Goal: Information Seeking & Learning: Learn about a topic

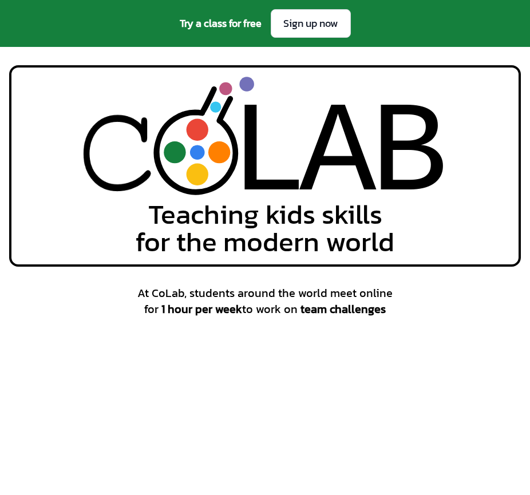
scroll to position [538, 0]
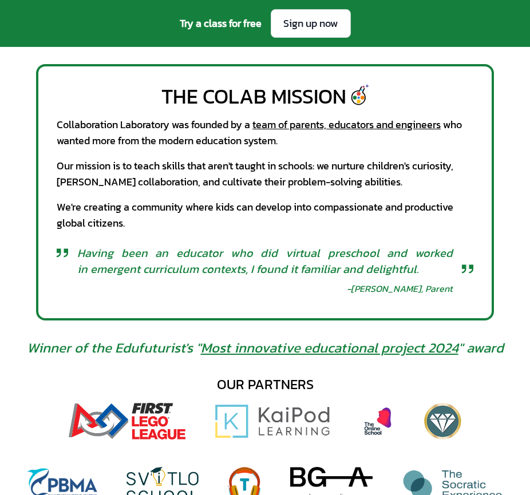
click at [86, 204] on div "We're creating a community where kids can develop into compassionate and produc…" at bounding box center [265, 215] width 416 height 32
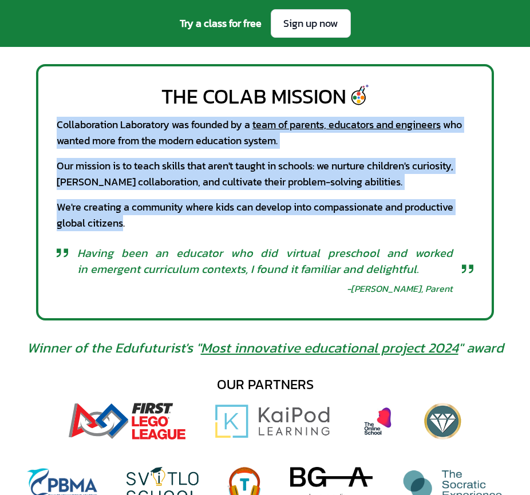
drag, startPoint x: 122, startPoint y: 224, endPoint x: 34, endPoint y: 118, distance: 138.0
click at [34, 119] on div "The CoLab Mission Collaboration Laboratory was founded by a team of parents, ed…" at bounding box center [265, 192] width 530 height 256
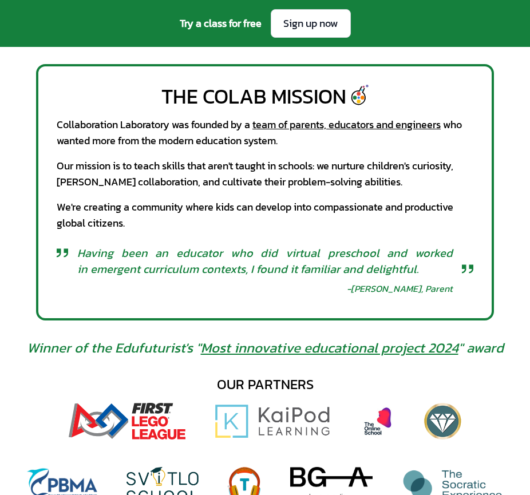
click at [189, 207] on div "We're creating a community where kids can develop into compassionate and produc…" at bounding box center [265, 215] width 416 height 32
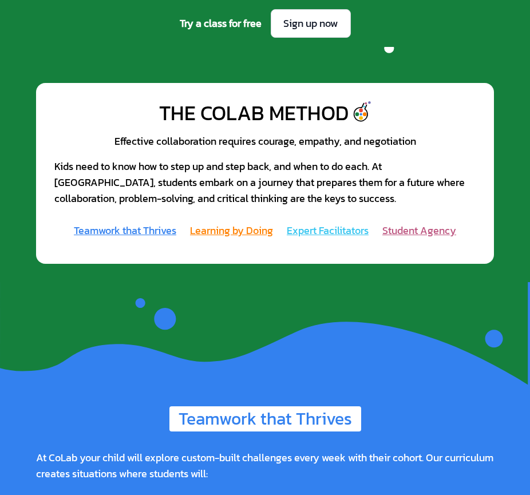
scroll to position [1165, 0]
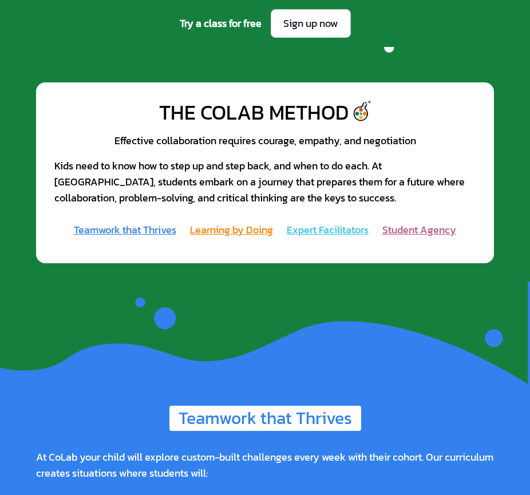
click at [240, 172] on div "Kids need to know how to step up and step back, and when to do each. At [GEOGRA…" at bounding box center [264, 182] width 421 height 48
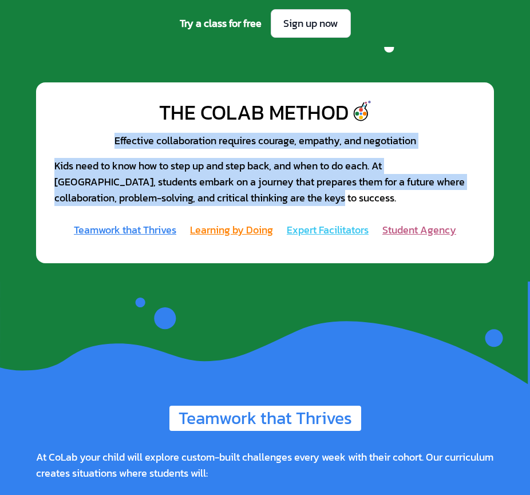
drag, startPoint x: 113, startPoint y: 137, endPoint x: 254, endPoint y: 198, distance: 153.9
click at [254, 198] on div "Effective collaboration requires courage, empathy, and negotiation Kids need to…" at bounding box center [264, 169] width 421 height 73
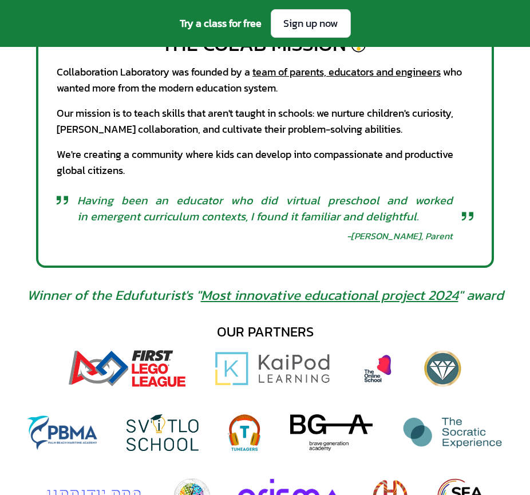
scroll to position [587, 0]
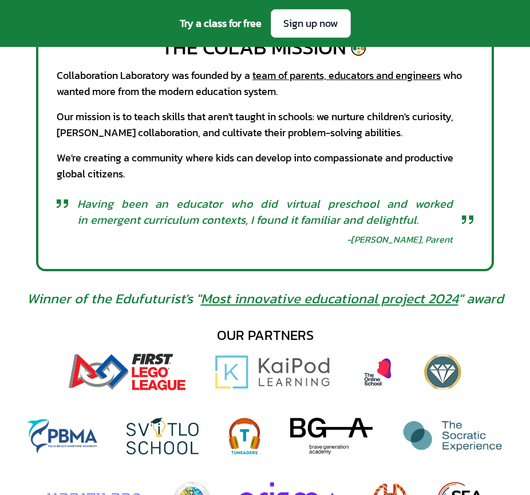
click at [320, 122] on div "Our mission is to teach skills that aren't taught in schools: we nurture childr…" at bounding box center [265, 125] width 416 height 32
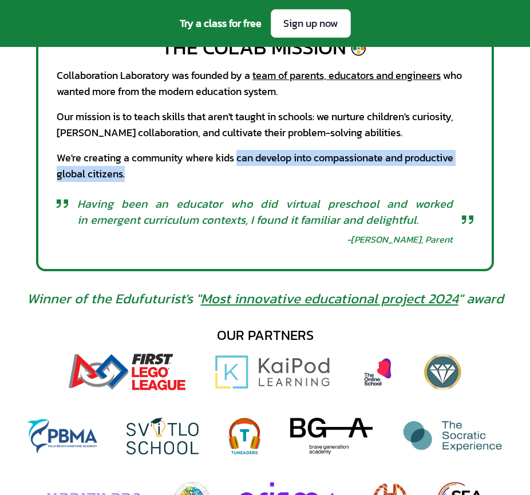
drag, startPoint x: 238, startPoint y: 161, endPoint x: 242, endPoint y: 178, distance: 18.1
click at [242, 178] on div "We're creating a community where kids can develop into compassionate and produc…" at bounding box center [265, 166] width 416 height 32
copy div "can develop into compassionate and productive global citizens."
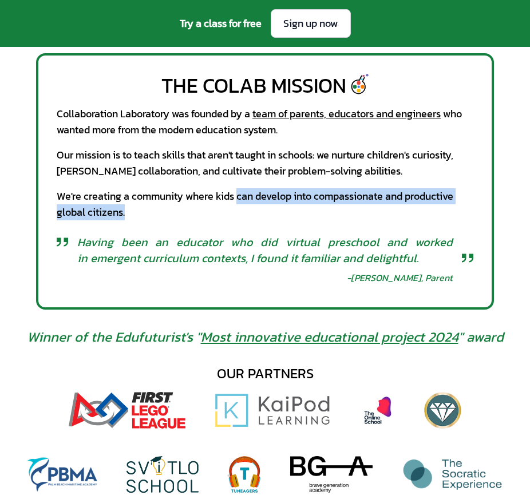
scroll to position [546, 0]
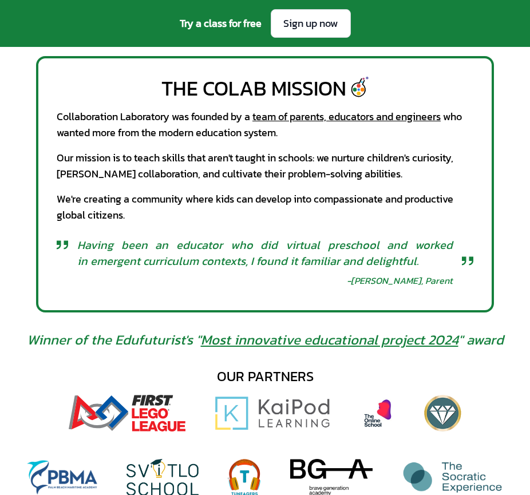
click at [232, 237] on span "Having been an educator who did virtual preschool and worked in emergent curric…" at bounding box center [264, 253] width 375 height 32
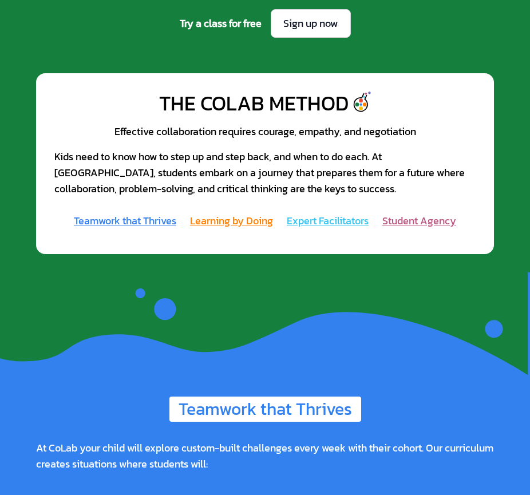
scroll to position [1175, 0]
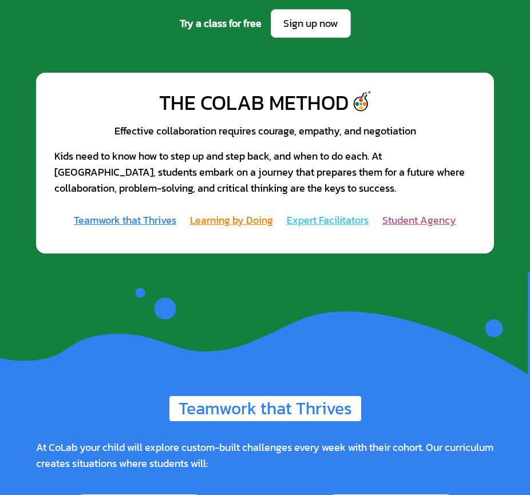
click at [234, 171] on div "Kids need to know how to step up and step back, and when to do each. At [GEOGRA…" at bounding box center [264, 172] width 421 height 48
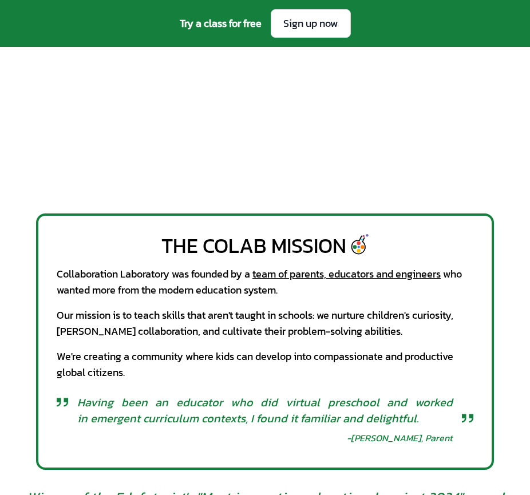
scroll to position [389, 0]
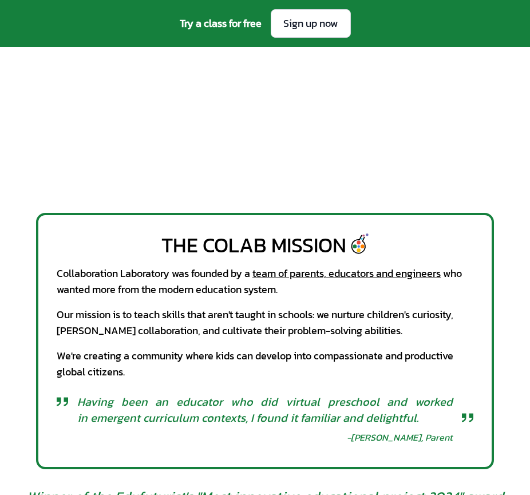
click at [234, 319] on div "Our mission is to teach skills that aren't taught in schools: we nurture childr…" at bounding box center [265, 323] width 416 height 32
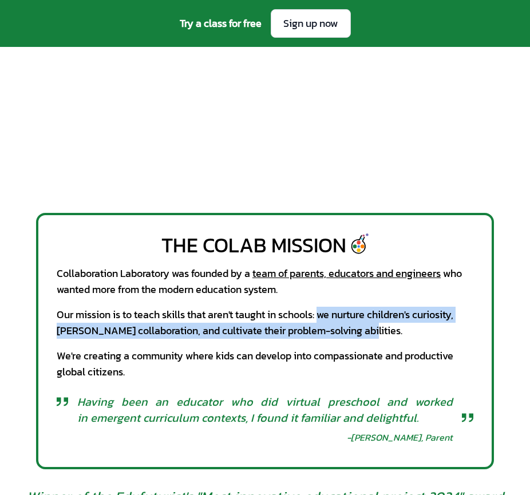
drag, startPoint x: 324, startPoint y: 317, endPoint x: 356, endPoint y: 328, distance: 34.4
click at [356, 328] on div "Our mission is to teach skills that aren't taught in schools: we nurture childr…" at bounding box center [265, 323] width 416 height 32
copy div "we nurture children's curiosity, [PERSON_NAME] collaboration, and cultivate the…"
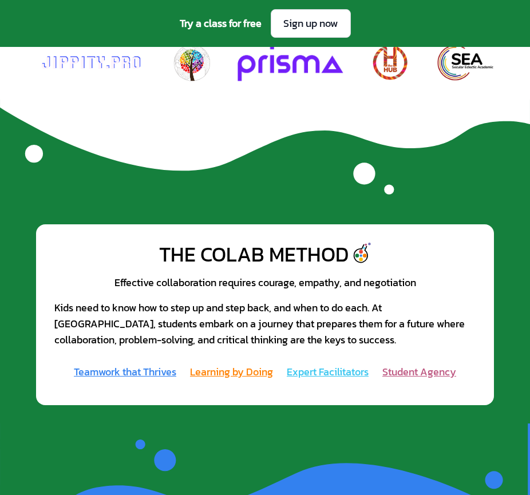
scroll to position [1025, 0]
